Goal: Task Accomplishment & Management: Complete application form

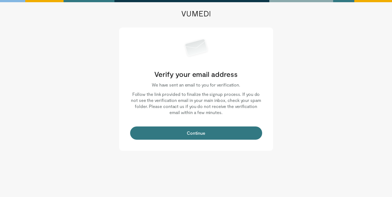
click at [205, 138] on button "Continue" at bounding box center [196, 132] width 132 height 13
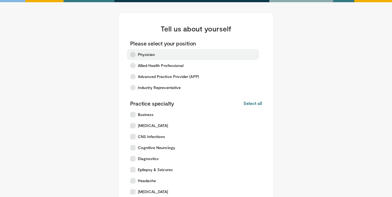
click at [157, 59] on label "Physician" at bounding box center [193, 54] width 132 height 11
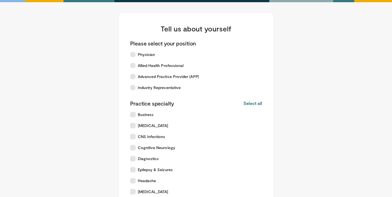
scroll to position [144, 0]
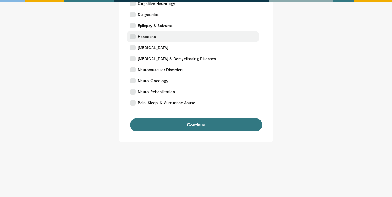
click at [146, 33] on label "Headache" at bounding box center [193, 36] width 132 height 11
click at [137, 39] on label "Headache" at bounding box center [193, 36] width 132 height 11
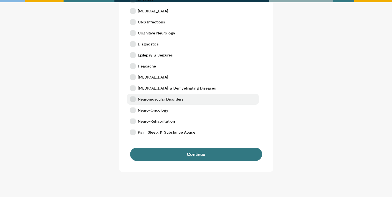
scroll to position [100, 0]
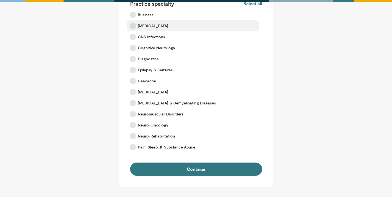
click at [144, 30] on label "[MEDICAL_DATA]" at bounding box center [193, 25] width 132 height 11
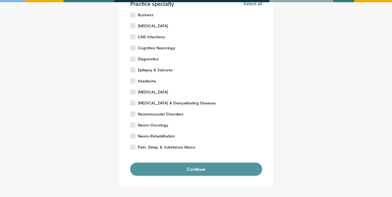
click at [183, 170] on button "Continue" at bounding box center [196, 168] width 132 height 13
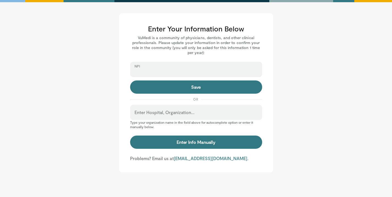
click at [183, 75] on input "NPI" at bounding box center [196, 72] width 123 height 6
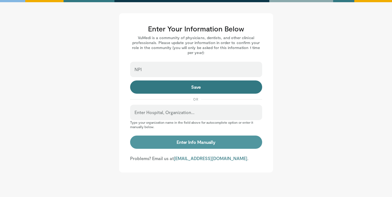
click at [192, 140] on button "Enter Info Manually" at bounding box center [196, 141] width 132 height 13
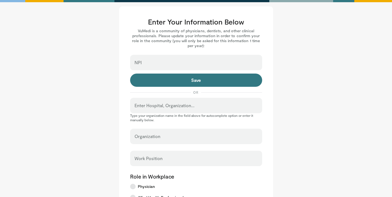
scroll to position [28, 0]
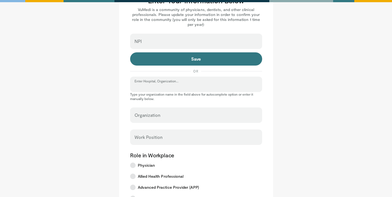
click at [176, 88] on input "Enter Hospital, Organization..." at bounding box center [196, 87] width 123 height 6
click at [159, 87] on input "Enter Hospital, Organization..." at bounding box center [196, 87] width 123 height 6
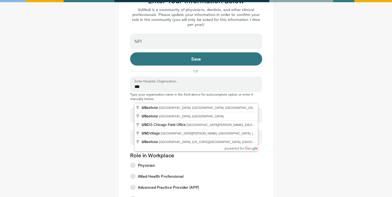
type input "***"
click at [99, 125] on main "Enter Your Information Below VuMedi is a community of physicians, dentists, and…" at bounding box center [196, 183] width 341 height 396
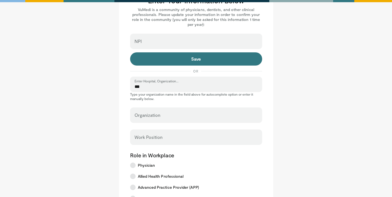
click at [151, 111] on label "Organization" at bounding box center [148, 115] width 26 height 11
click at [151, 115] on input "Organization" at bounding box center [196, 118] width 123 height 6
click at [179, 117] on input "Organization" at bounding box center [196, 118] width 123 height 6
click at [170, 140] on input "Work Position" at bounding box center [196, 140] width 123 height 6
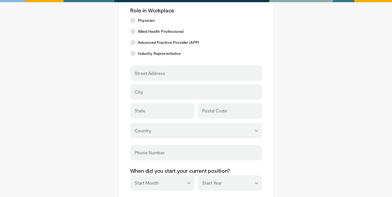
scroll to position [267, 0]
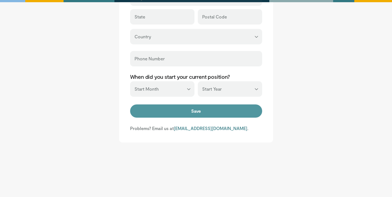
click at [195, 116] on button "Save" at bounding box center [196, 110] width 132 height 13
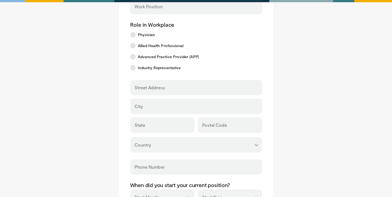
scroll to position [47, 0]
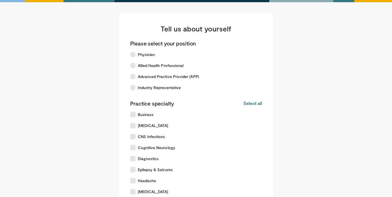
scroll to position [144, 0]
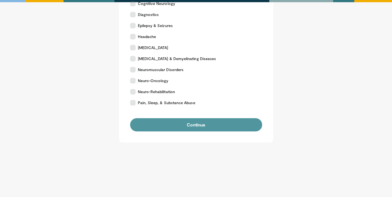
click at [213, 128] on button "Continue" at bounding box center [196, 124] width 132 height 13
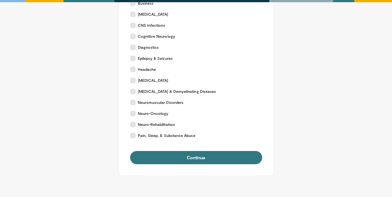
scroll to position [144, 0]
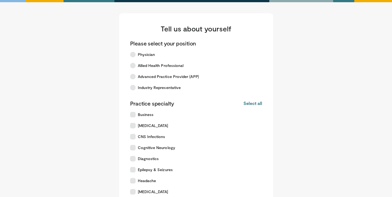
scroll to position [144, 0]
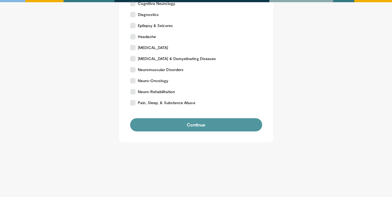
click at [168, 124] on button "Continue" at bounding box center [196, 124] width 132 height 13
